Goal: Information Seeking & Learning: Learn about a topic

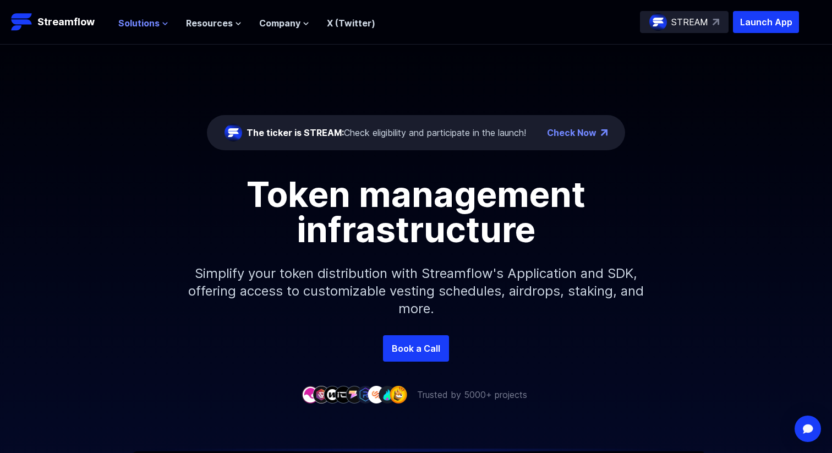
click at [152, 26] on span "Solutions" at bounding box center [138, 23] width 41 height 13
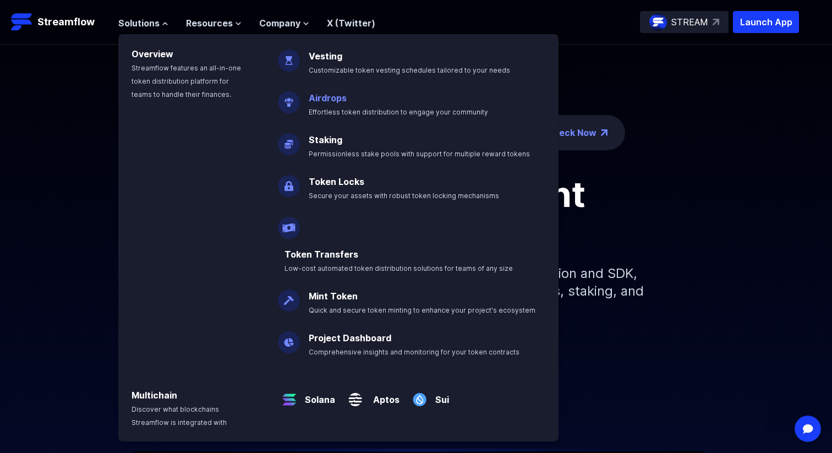
click at [333, 99] on link "Airdrops" at bounding box center [328, 97] width 38 height 11
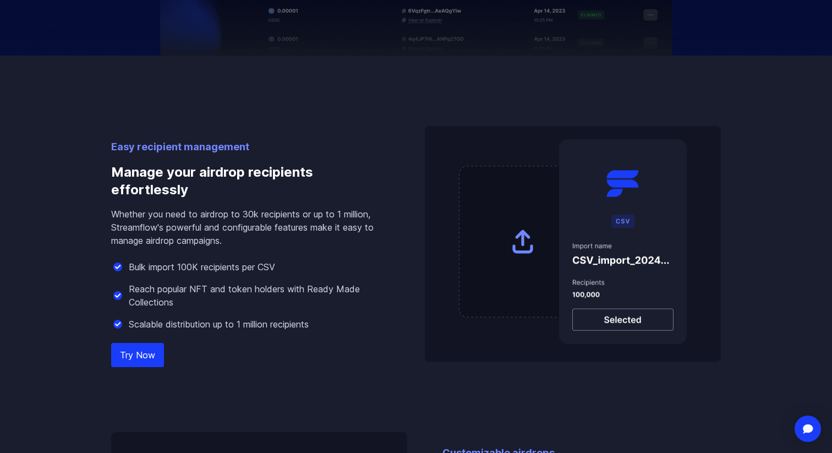
scroll to position [727, 0]
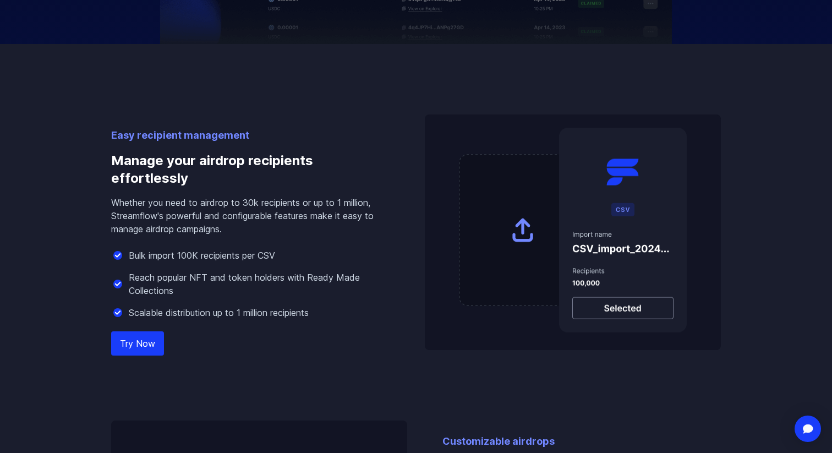
click at [288, 208] on p "Whether you need to airdrop to 30k recipients or up to 1 million, Streamflow's …" at bounding box center [250, 216] width 278 height 40
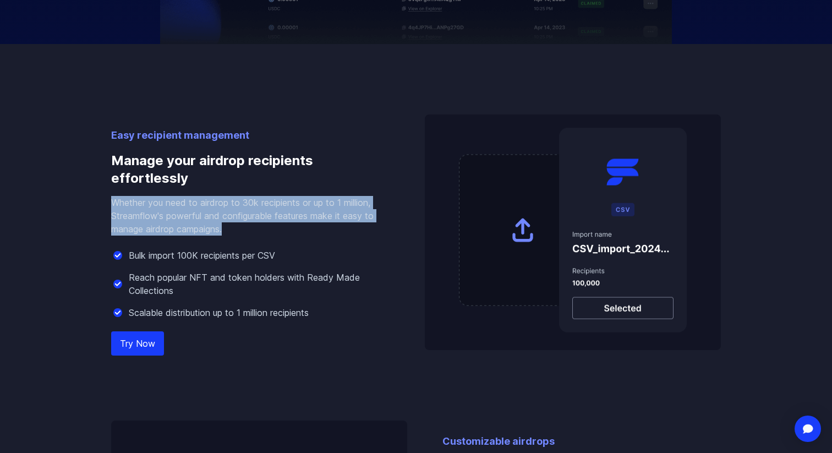
click at [288, 208] on p "Whether you need to airdrop to 30k recipients or up to 1 million, Streamflow's …" at bounding box center [250, 216] width 278 height 40
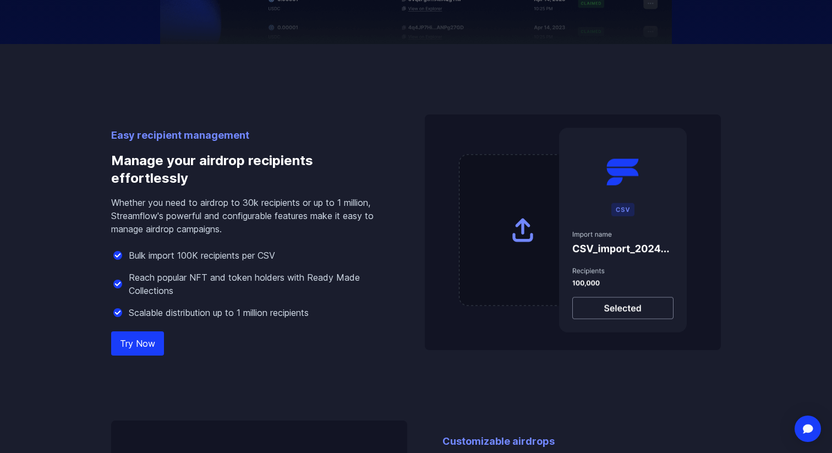
click at [284, 253] on div "Bulk import 100K recipients per CSV" at bounding box center [250, 255] width 278 height 13
click at [297, 275] on p "Reach popular NFT and token holders with Ready Made Collections" at bounding box center [259, 284] width 261 height 26
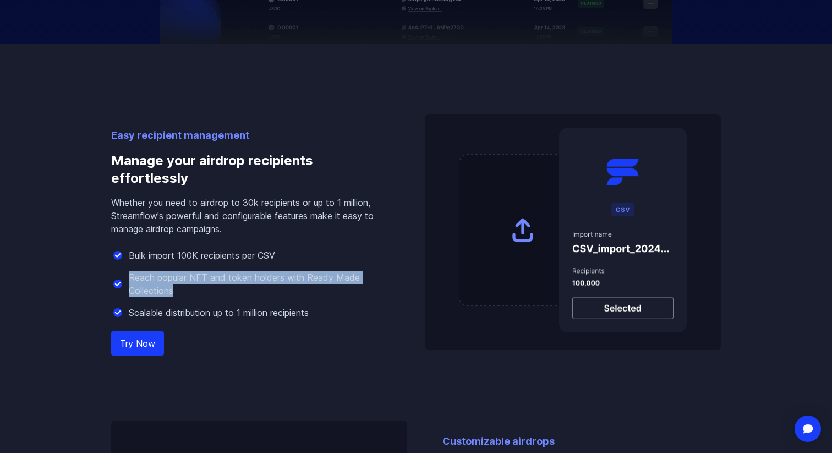
click at [297, 275] on p "Reach popular NFT and token holders with Ready Made Collections" at bounding box center [259, 284] width 261 height 26
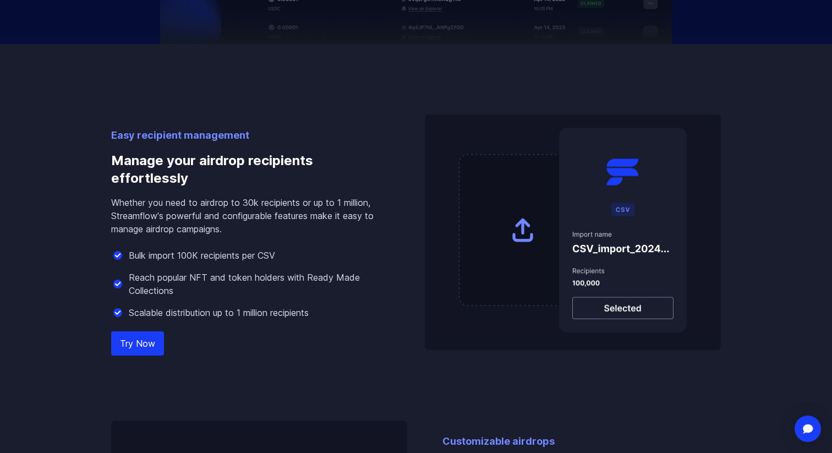
click at [309, 313] on p "Scalable distribution up to 1 million recipients" at bounding box center [219, 312] width 180 height 13
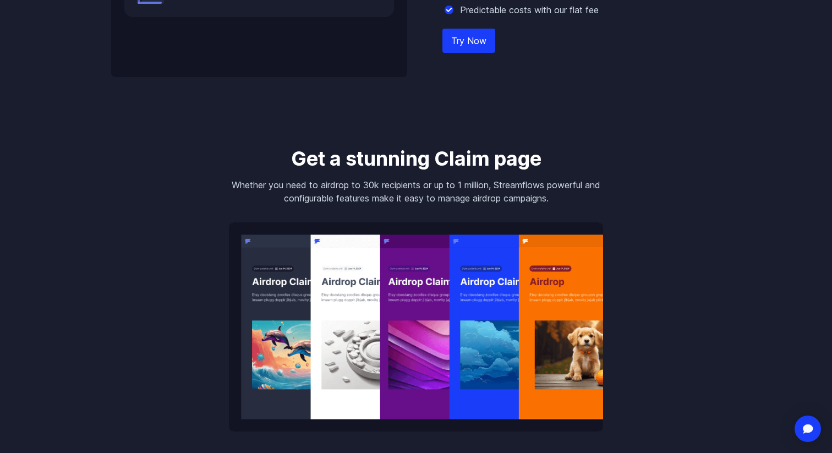
scroll to position [1314, 0]
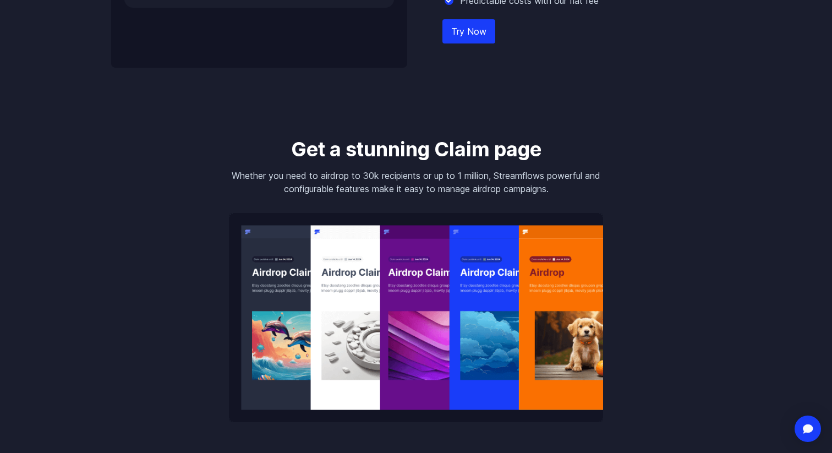
click at [420, 179] on p "Whether you need to airdrop to 30k recipients or up to 1 million, Streamflows p…" at bounding box center [416, 182] width 374 height 26
click at [420, 189] on p "Whether you need to airdrop to 30k recipients or up to 1 million, Streamflows p…" at bounding box center [416, 182] width 374 height 26
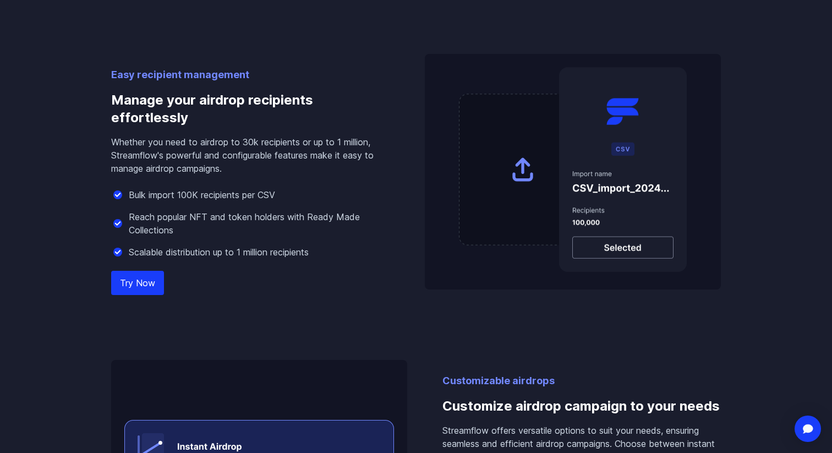
scroll to position [791, 0]
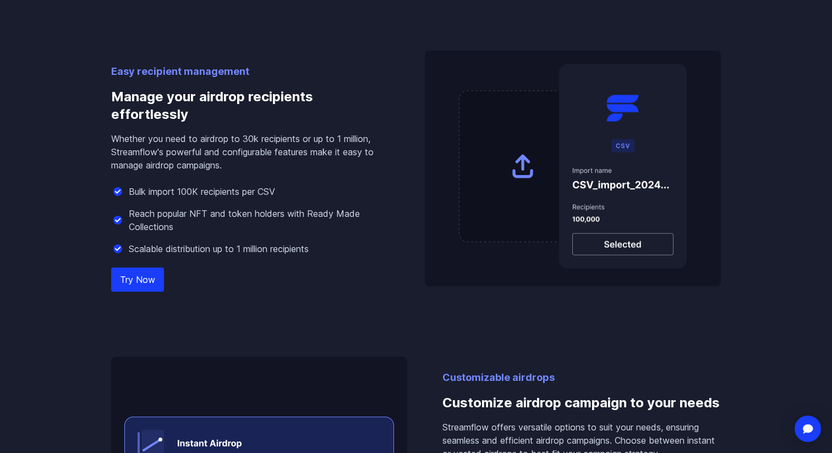
click at [311, 155] on p "Whether you need to airdrop to 30k recipients or up to 1 million, Streamflow's …" at bounding box center [250, 152] width 278 height 40
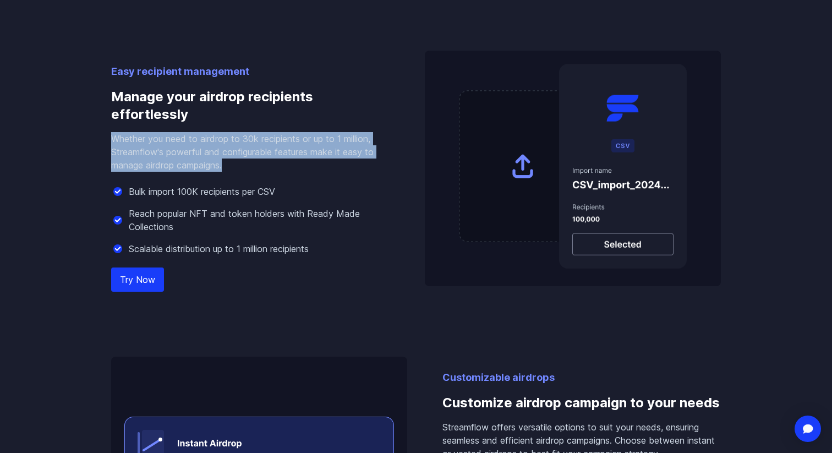
click at [311, 155] on p "Whether you need to airdrop to 30k recipients or up to 1 million, Streamflow's …" at bounding box center [250, 152] width 278 height 40
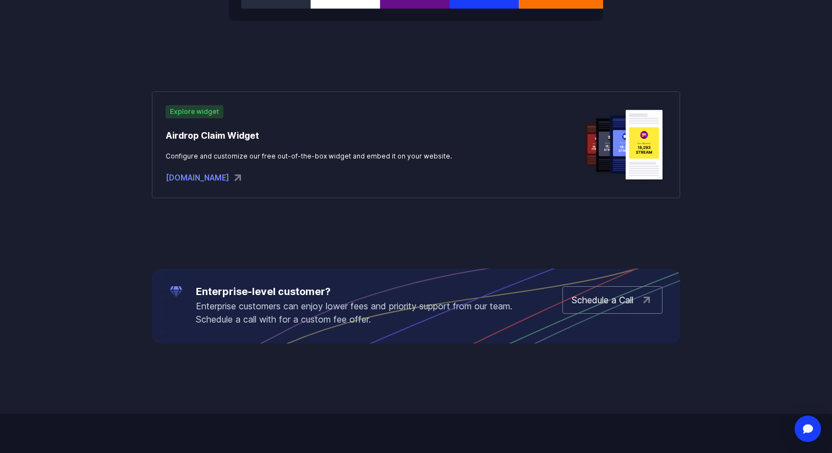
scroll to position [1728, 0]
